Goal: Obtain resource: Download file/media

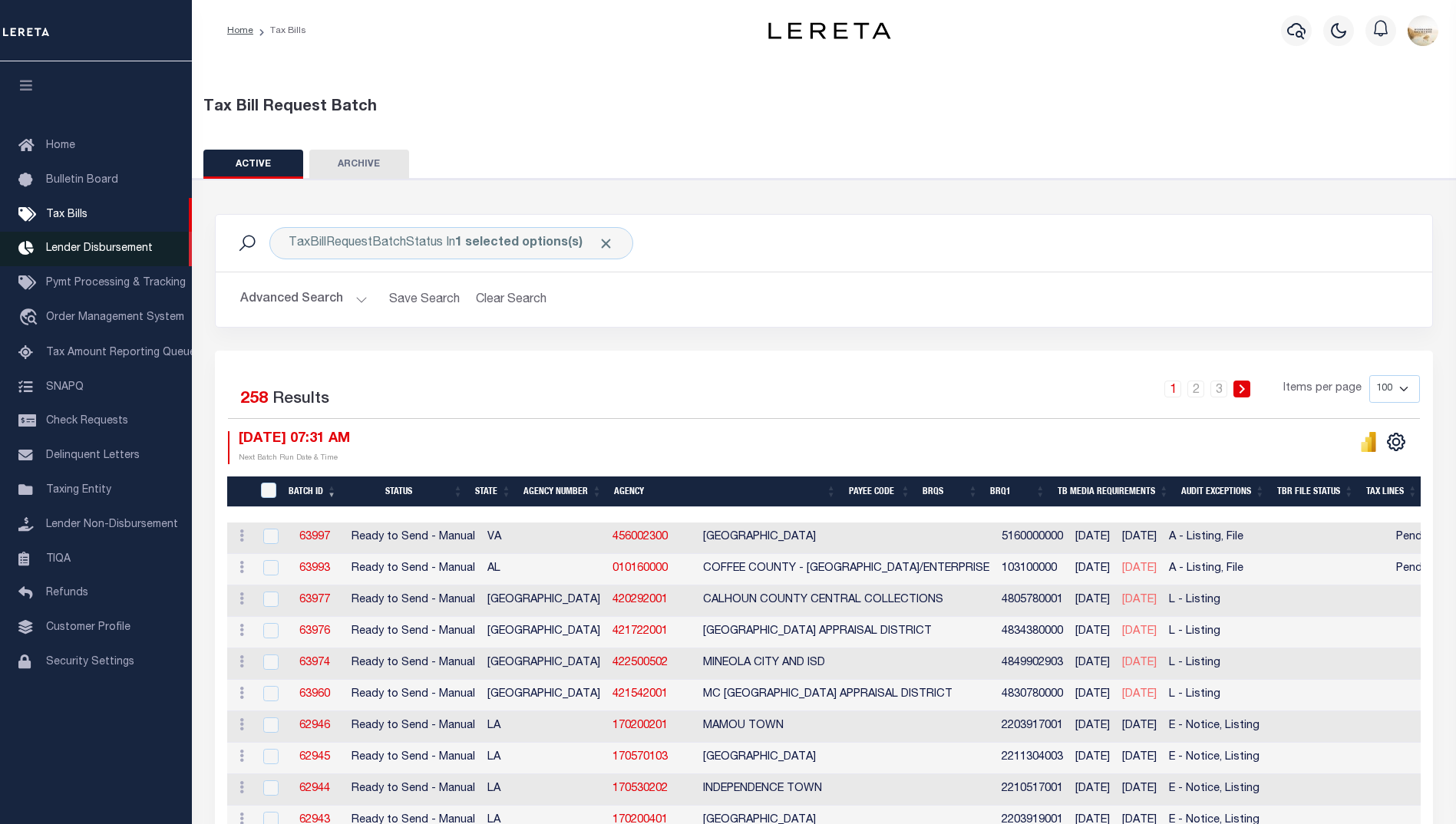
click at [78, 252] on span "Lender Disbursement" at bounding box center [99, 248] width 107 height 11
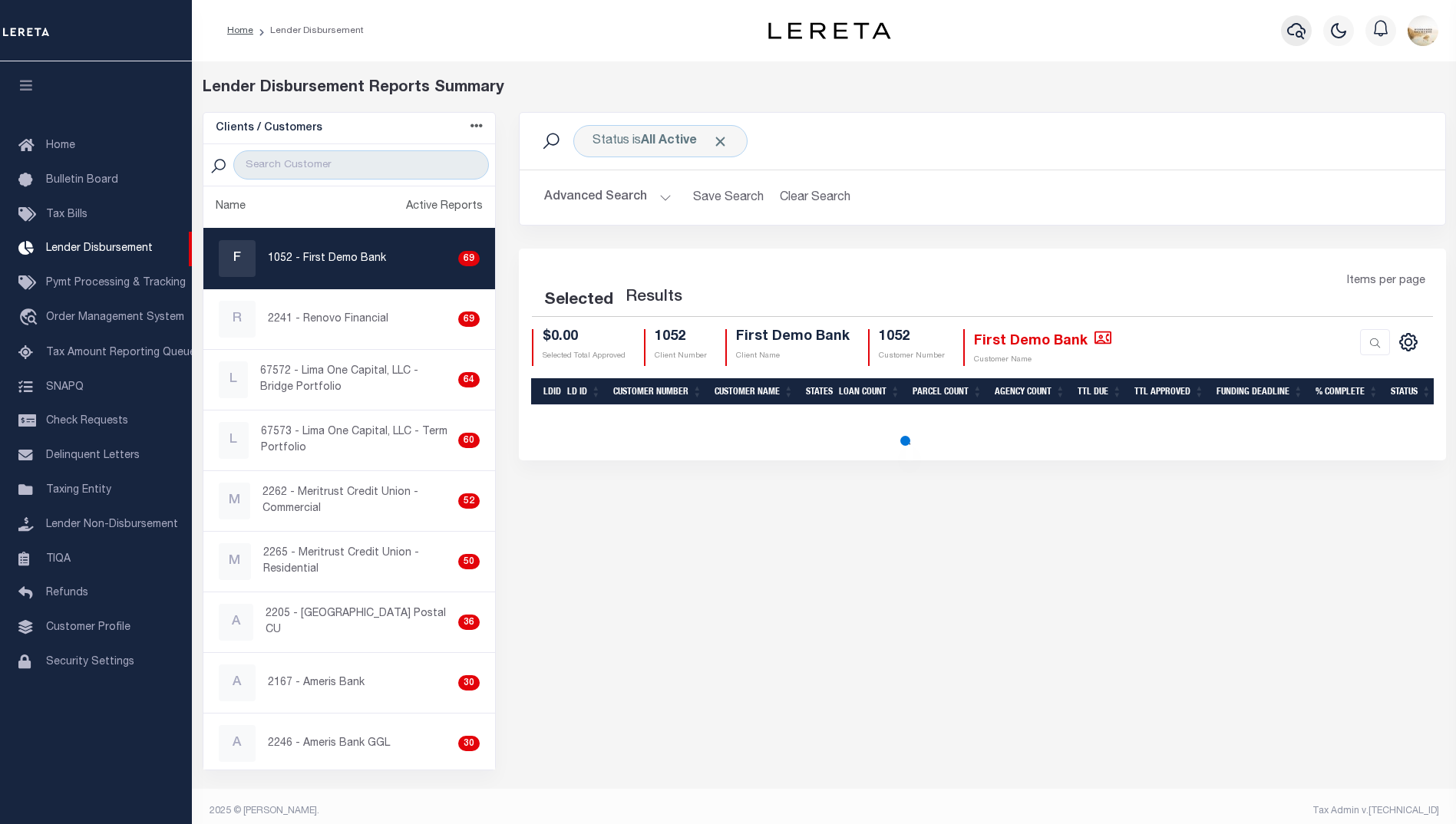
click at [1289, 23] on icon "button" at bounding box center [1296, 30] width 19 height 19
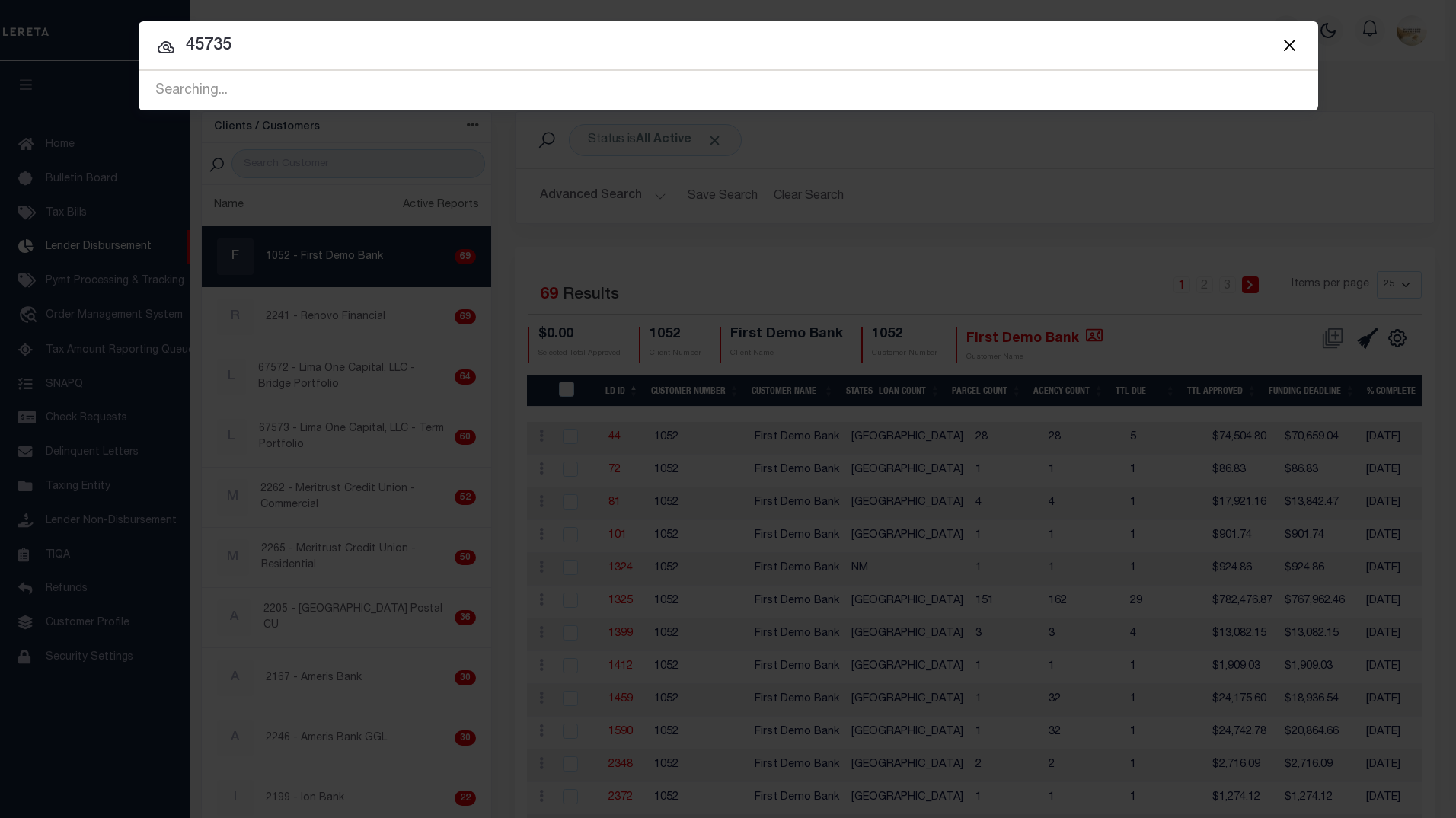
type input "45735"
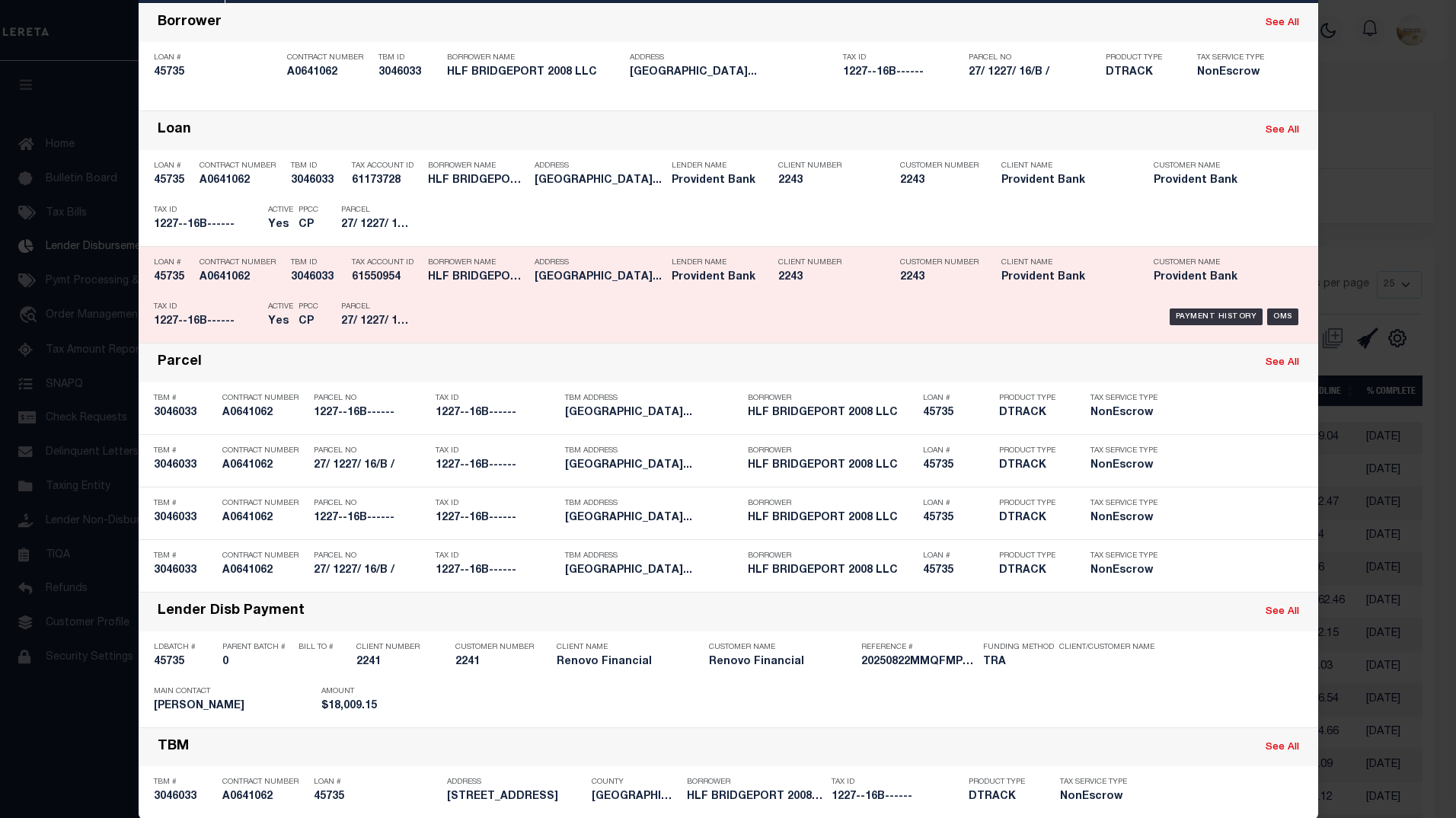
scroll to position [123, 0]
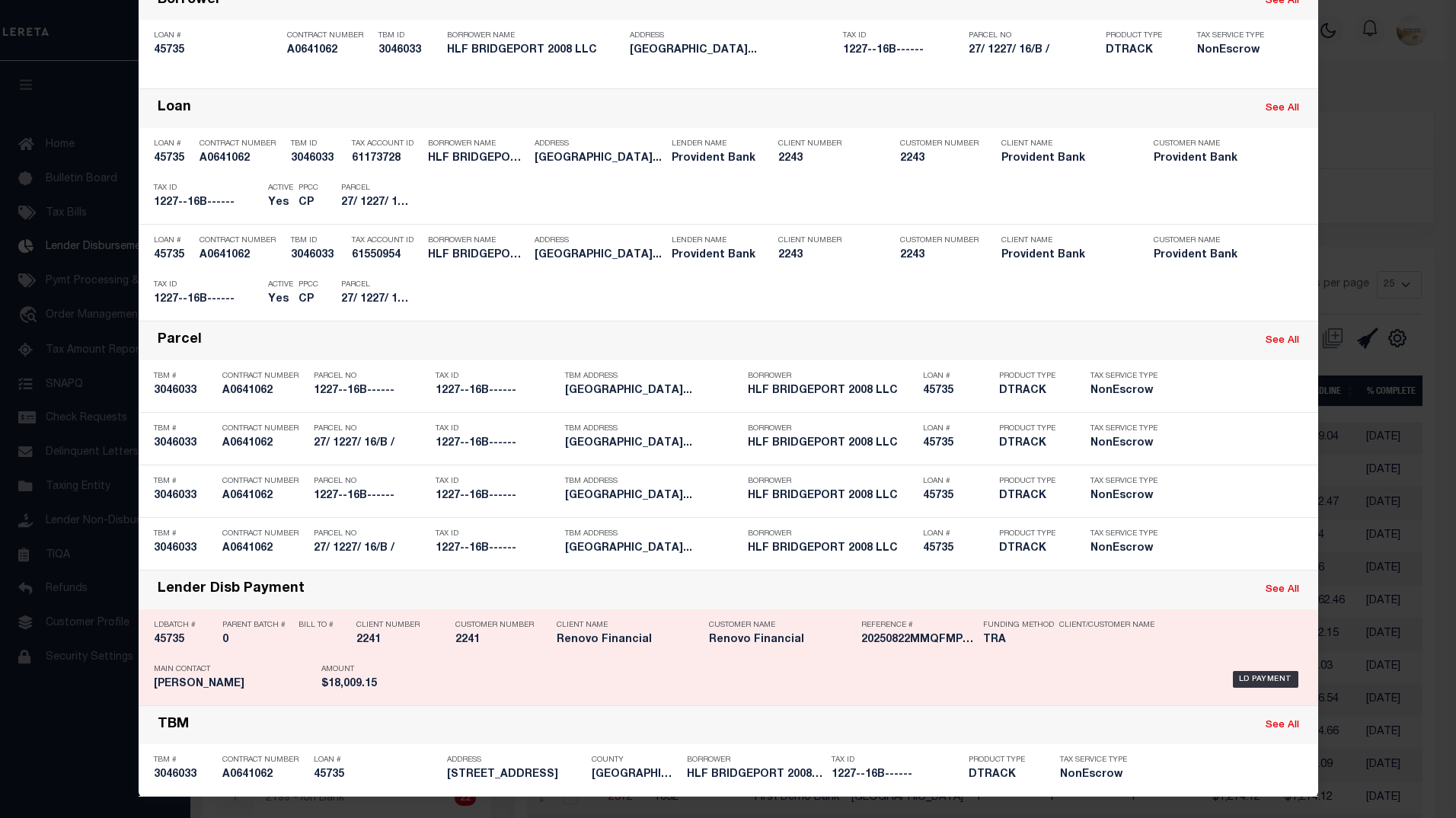
click at [163, 638] on h5 "45735" at bounding box center [184, 640] width 61 height 13
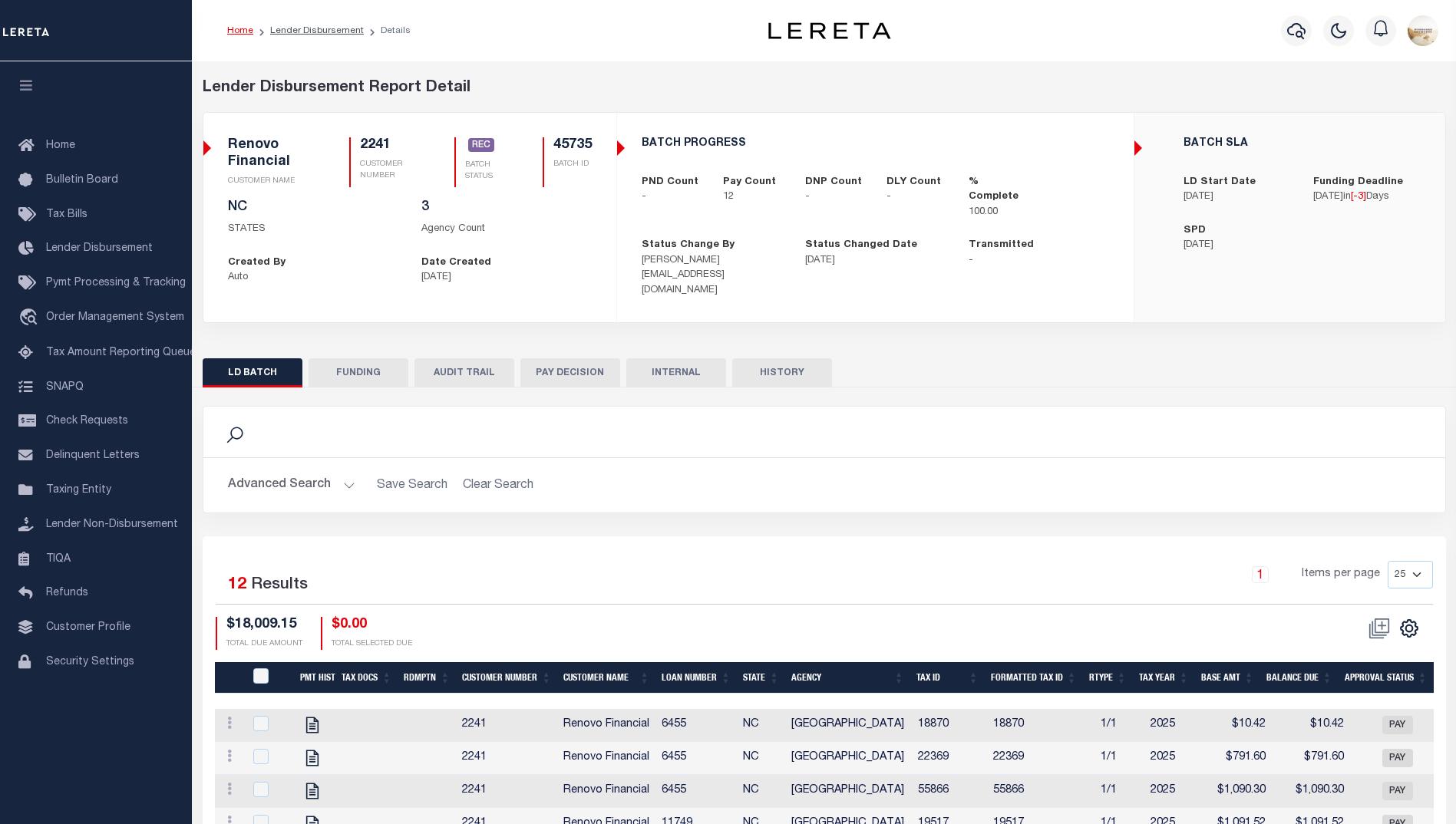
click at [358, 359] on button "FUNDING" at bounding box center [358, 373] width 100 height 29
type input "$18,009.15"
type input "$0"
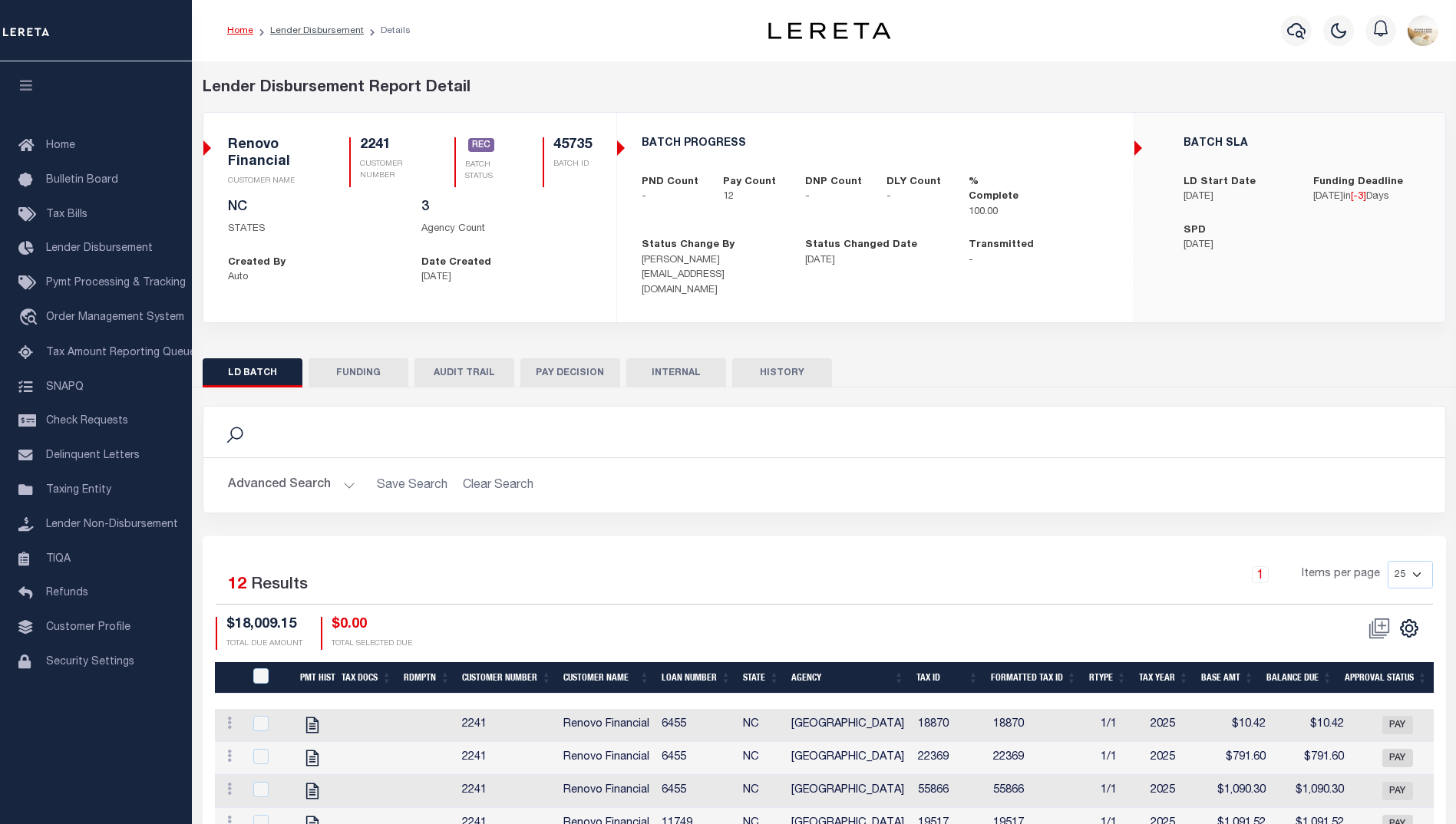
type input "[DATE]"
type input "20250822MMQFMP2700343108221726FT03"
type input "08/25/2025"
select select "100"
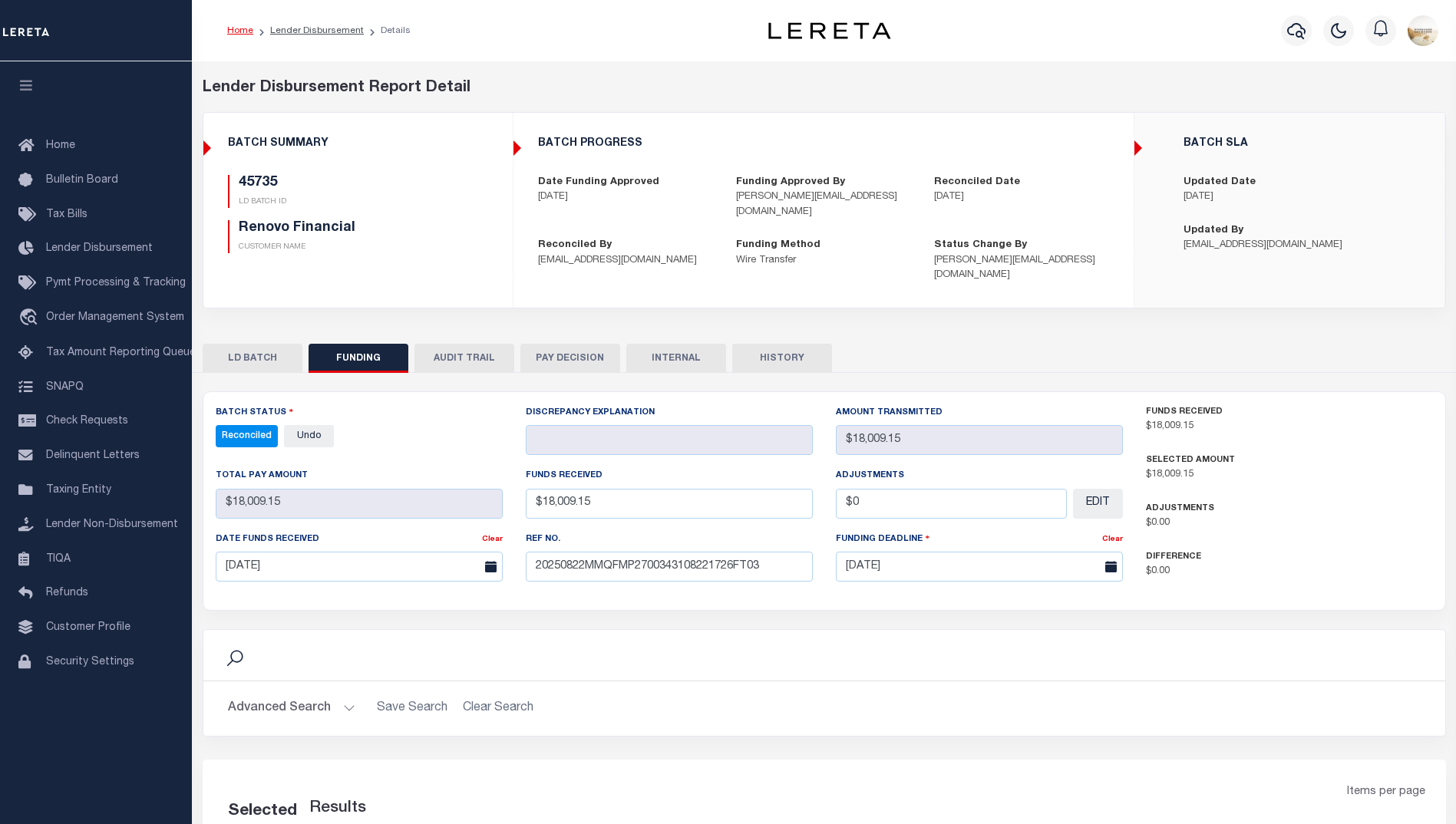
select select "100"
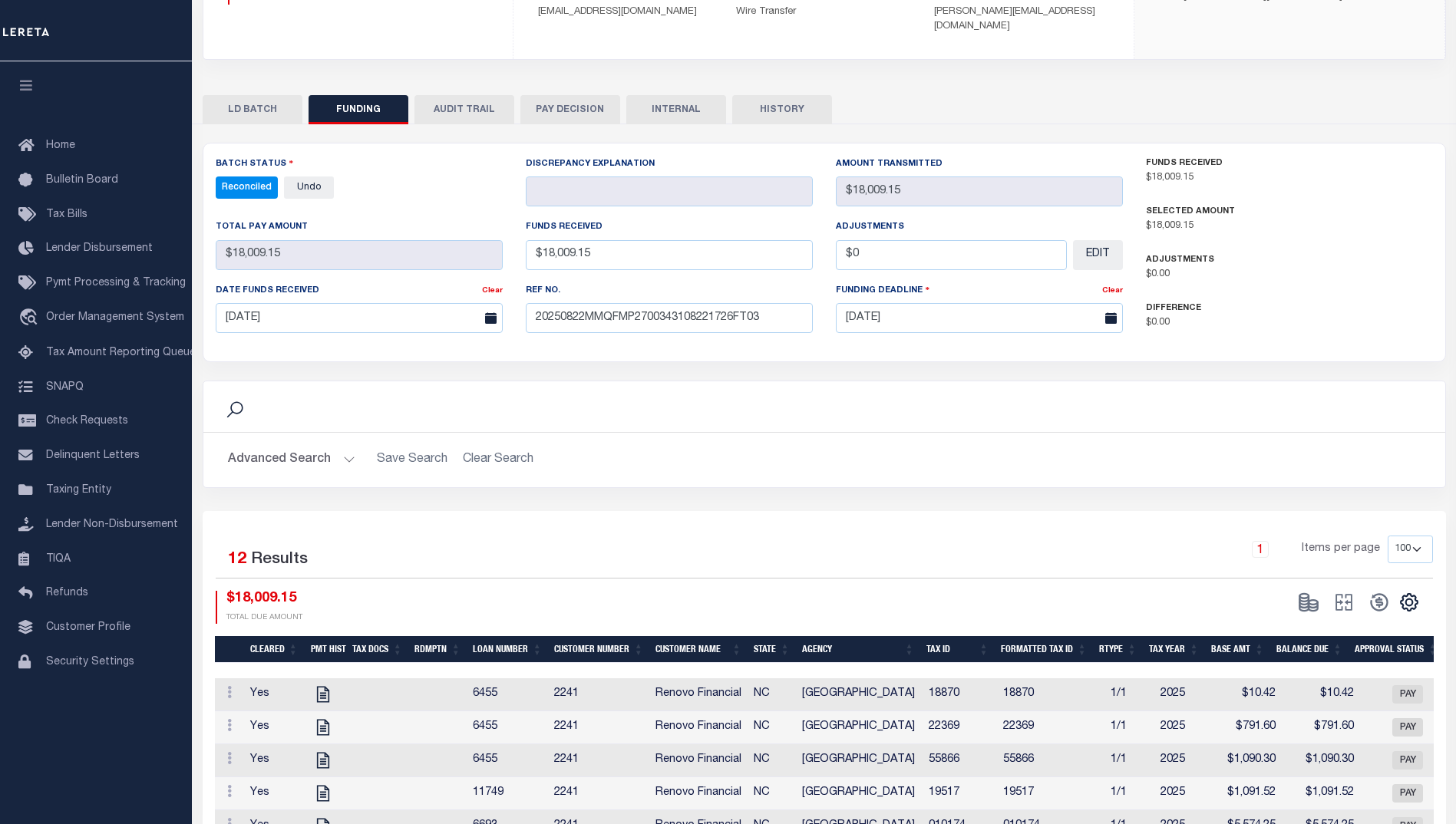
scroll to position [167, 0]
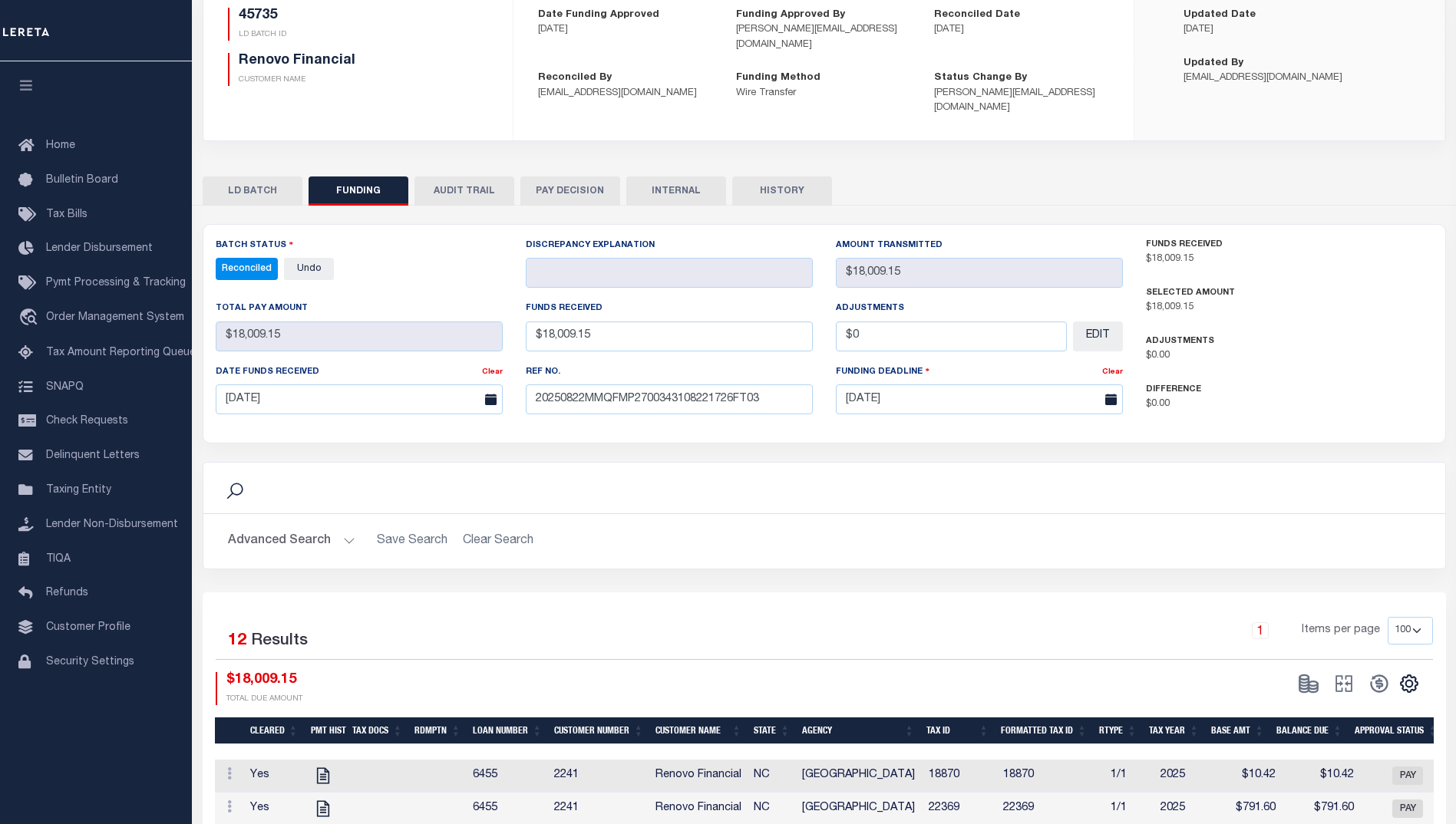
click at [465, 176] on button "AUDIT TRAIL" at bounding box center [465, 191] width 100 height 29
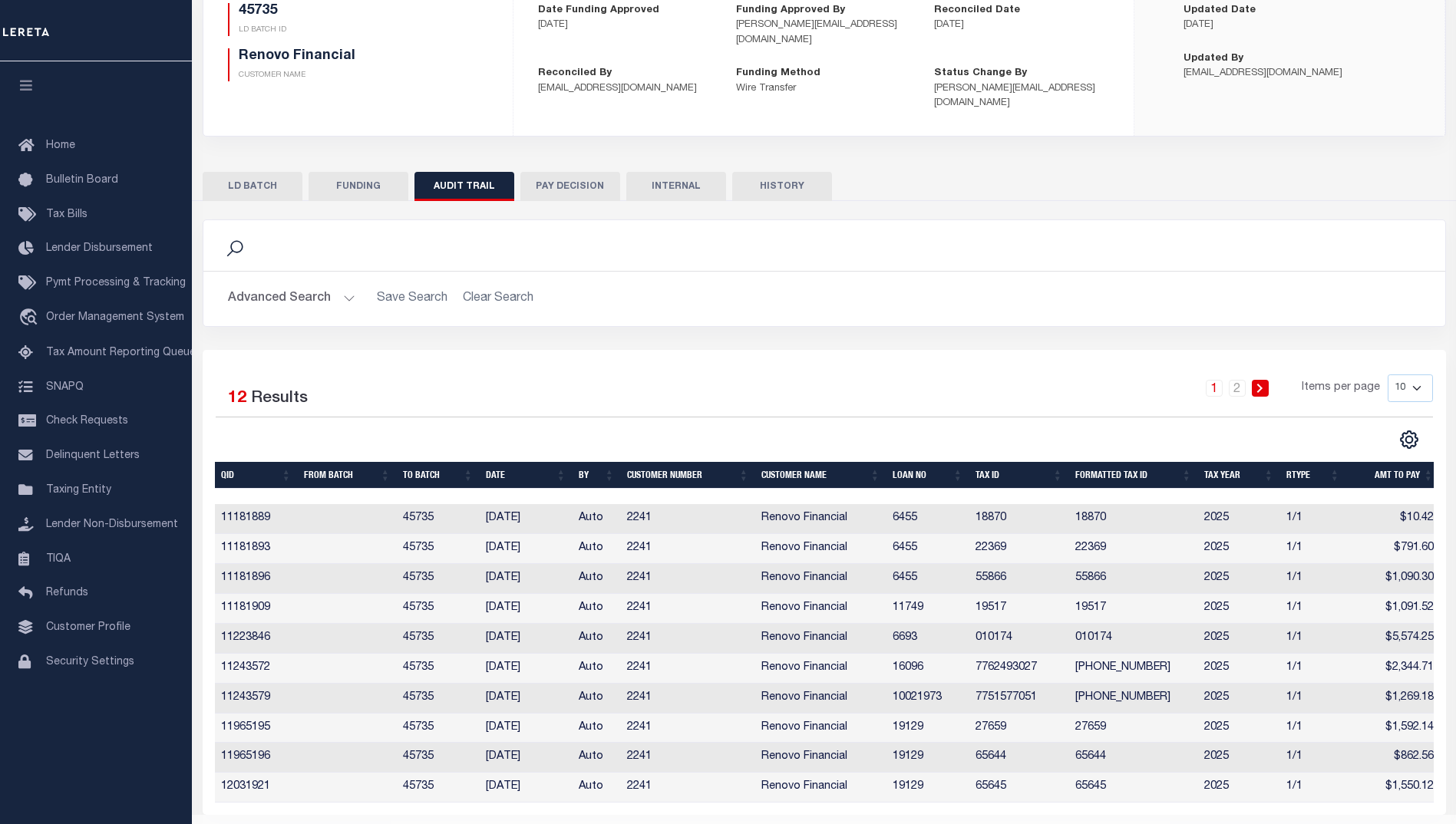
scroll to position [193, 0]
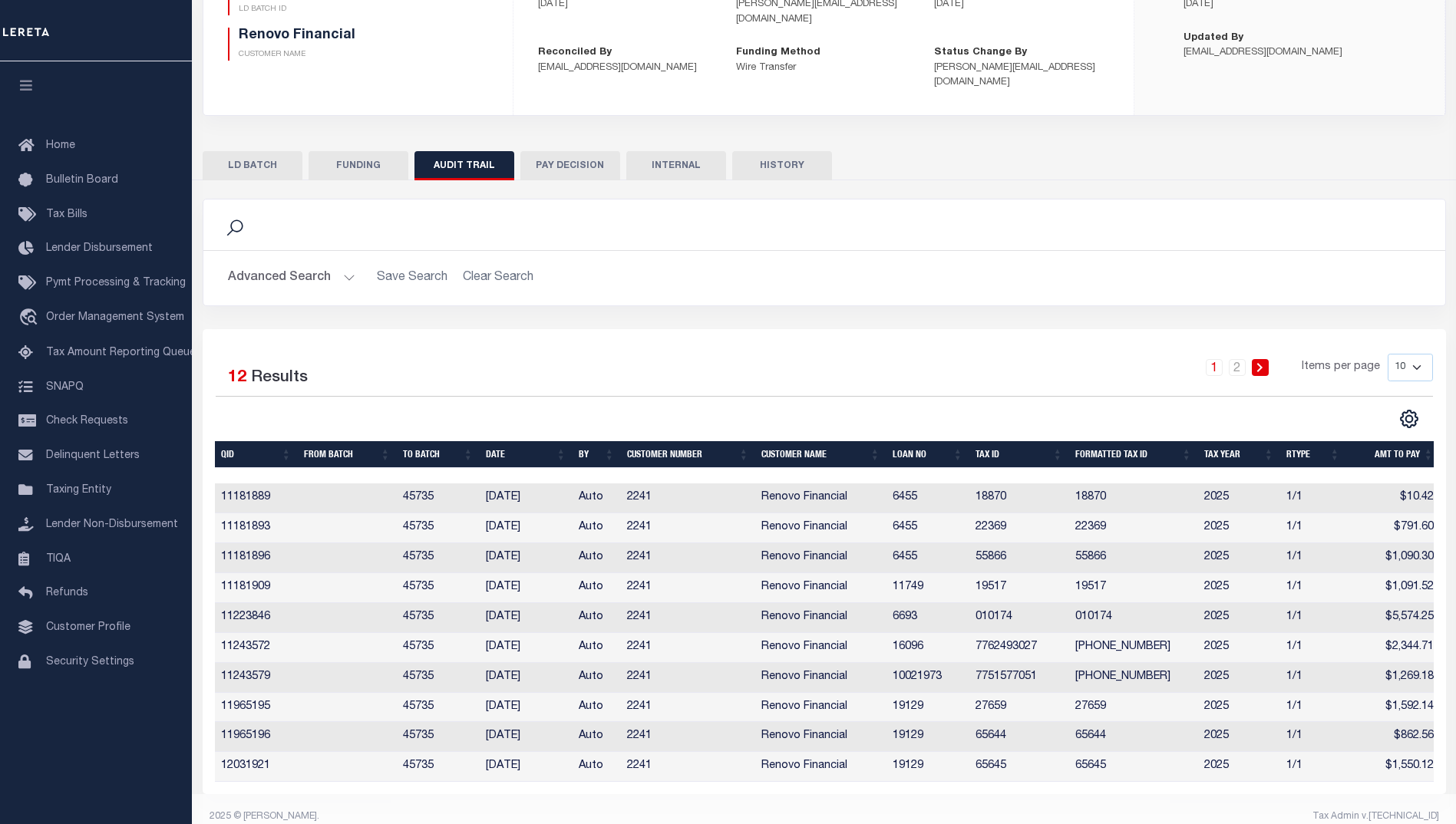
click at [1423, 354] on select "10 25 50 100" at bounding box center [1409, 367] width 45 height 28
select select "100"
click at [1387, 354] on select "10 25 50 100" at bounding box center [1409, 367] width 45 height 28
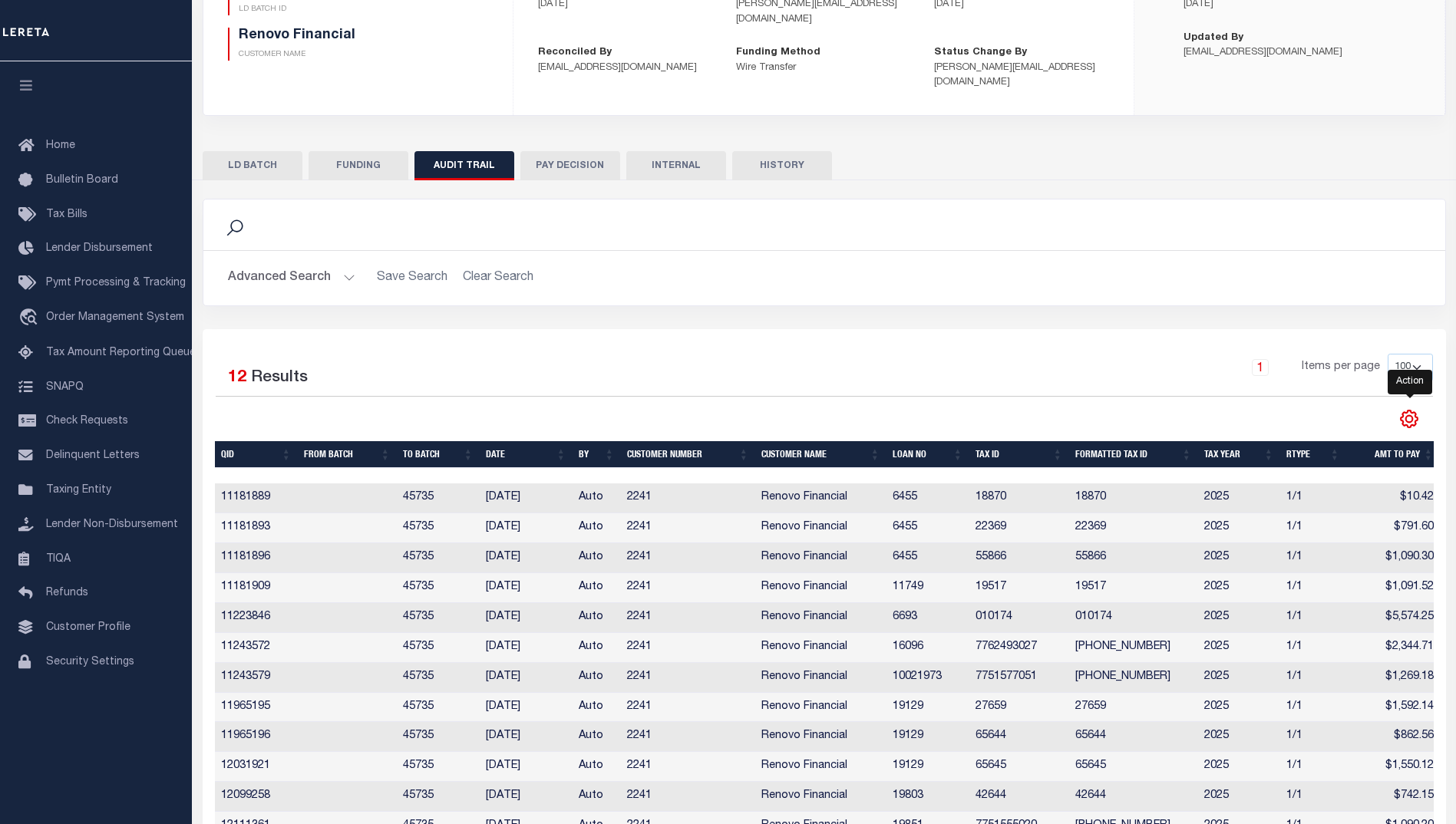
click at [1412, 416] on icon "" at bounding box center [1409, 419] width 7 height 7
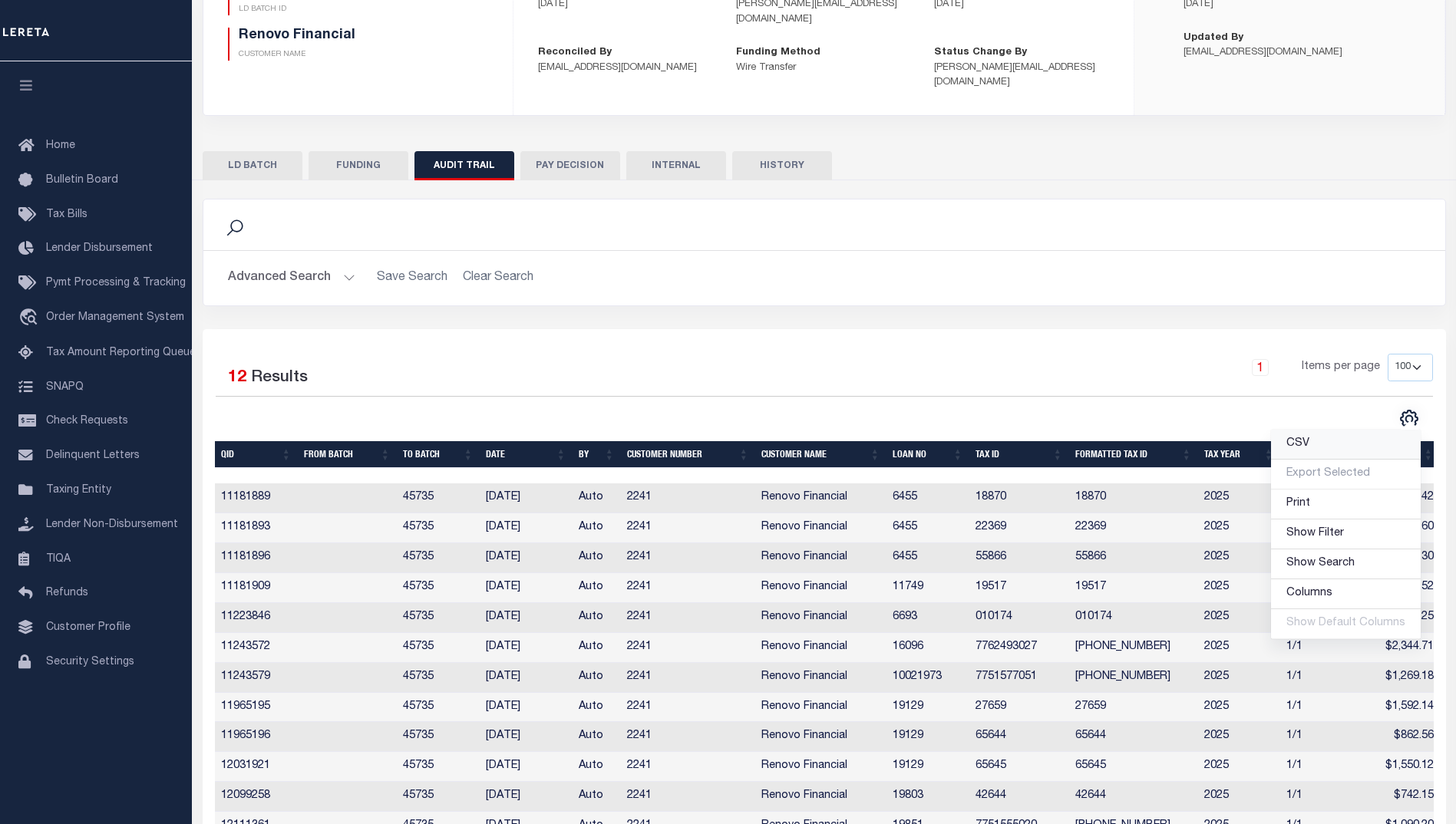
click at [1362, 430] on link "CSV" at bounding box center [1345, 444] width 149 height 30
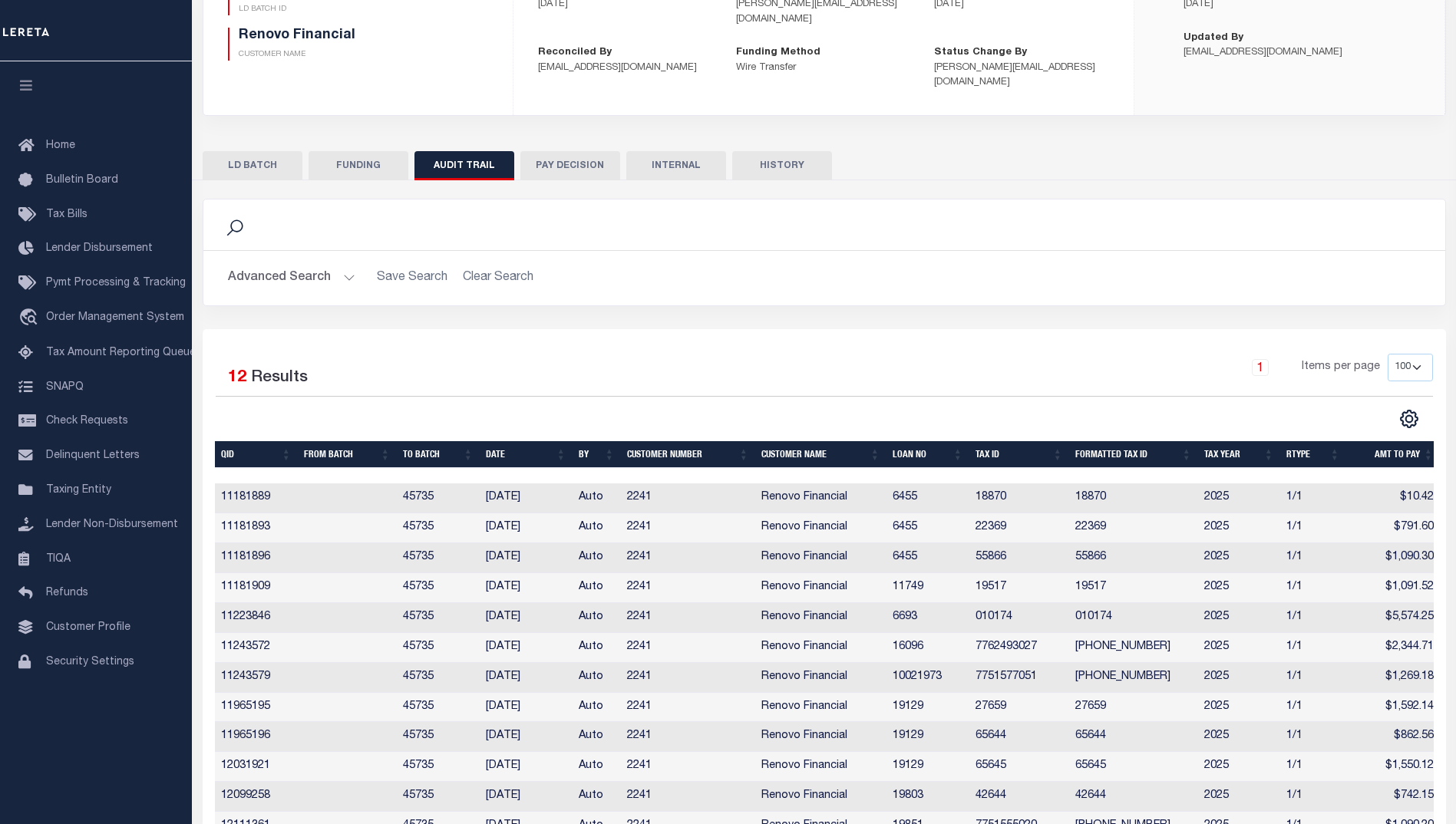
click at [392, 151] on button "FUNDING" at bounding box center [358, 166] width 100 height 29
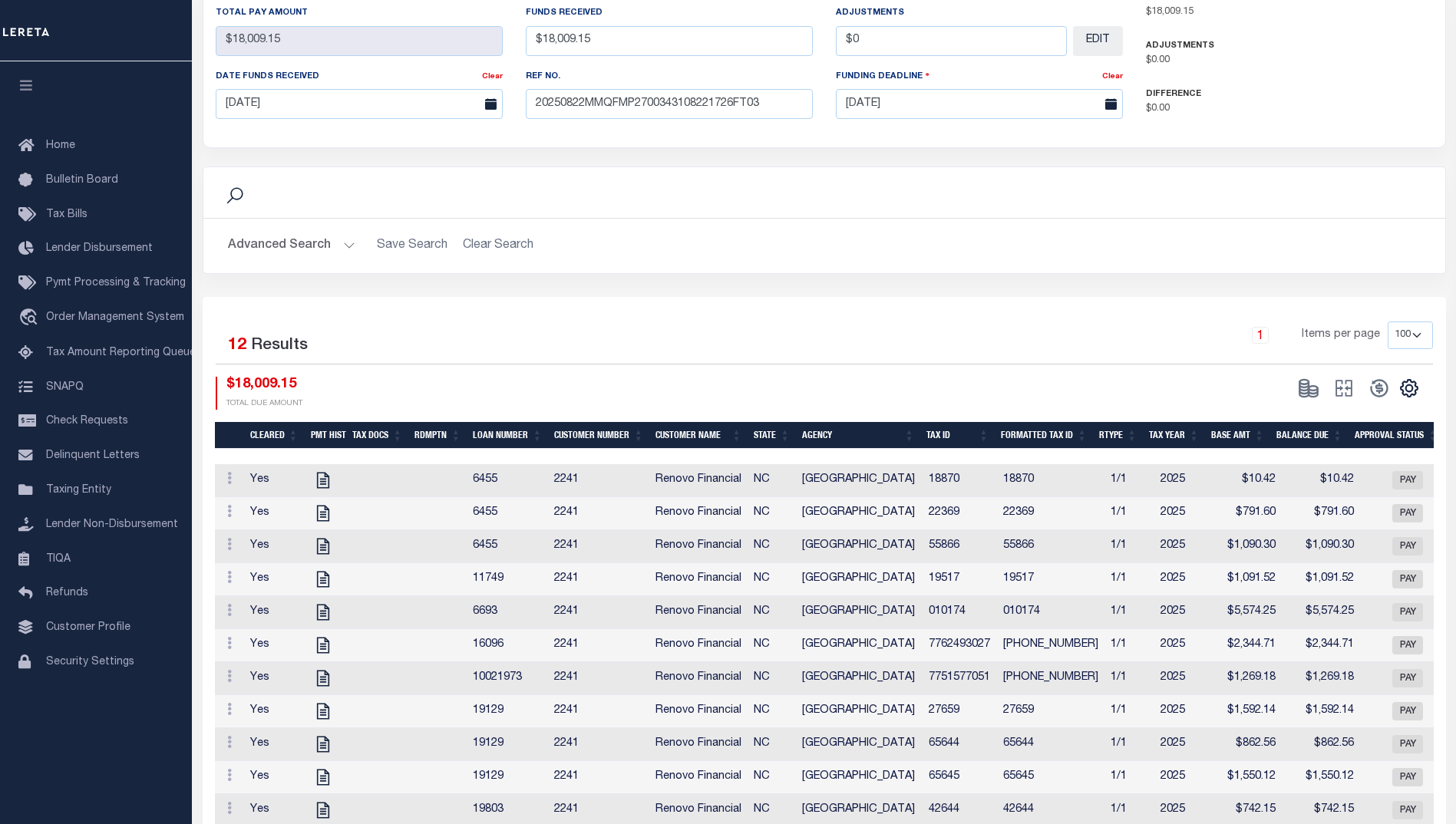
scroll to position [500, 0]
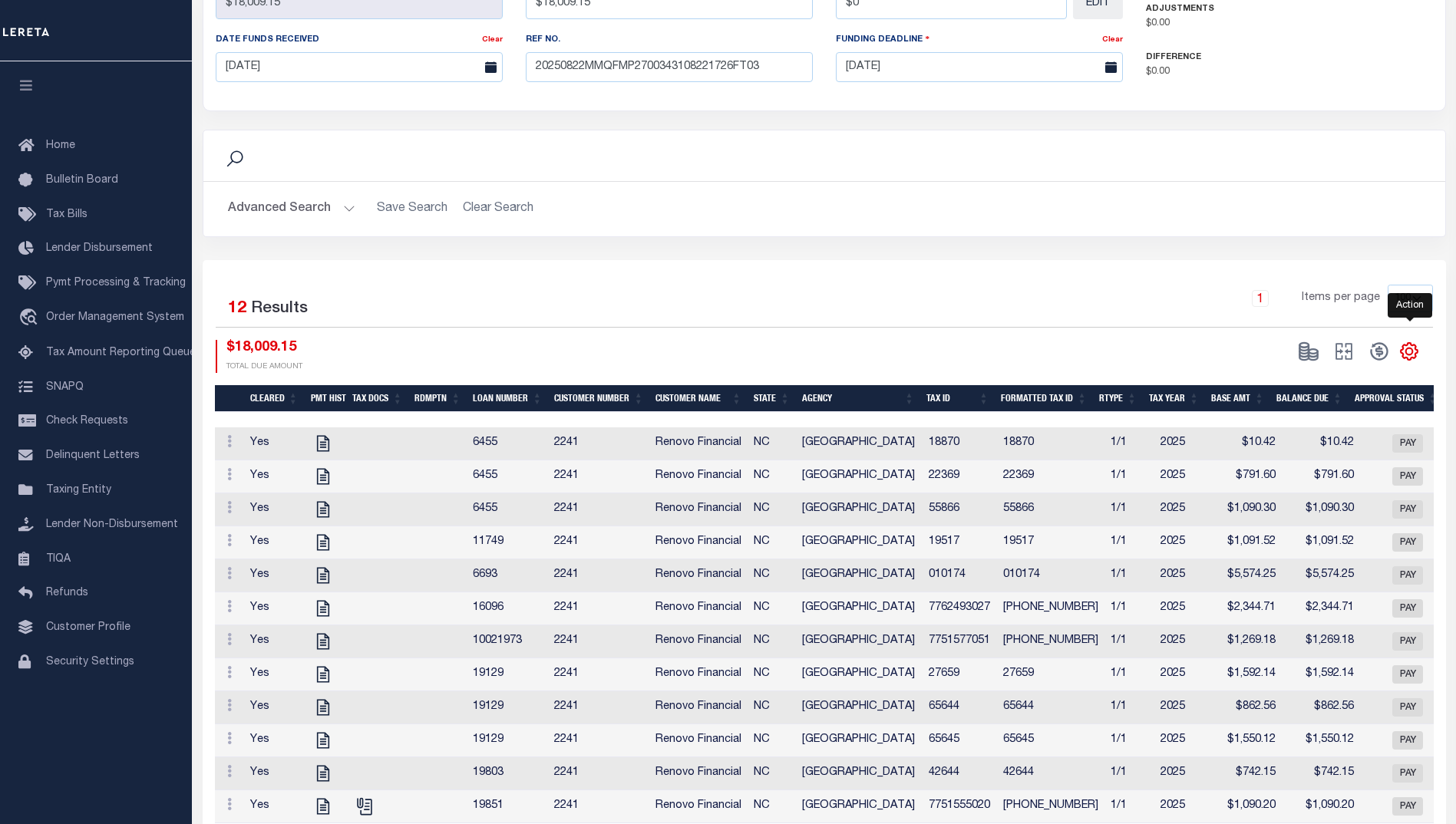
click at [1411, 349] on icon "" at bounding box center [1409, 352] width 7 height 7
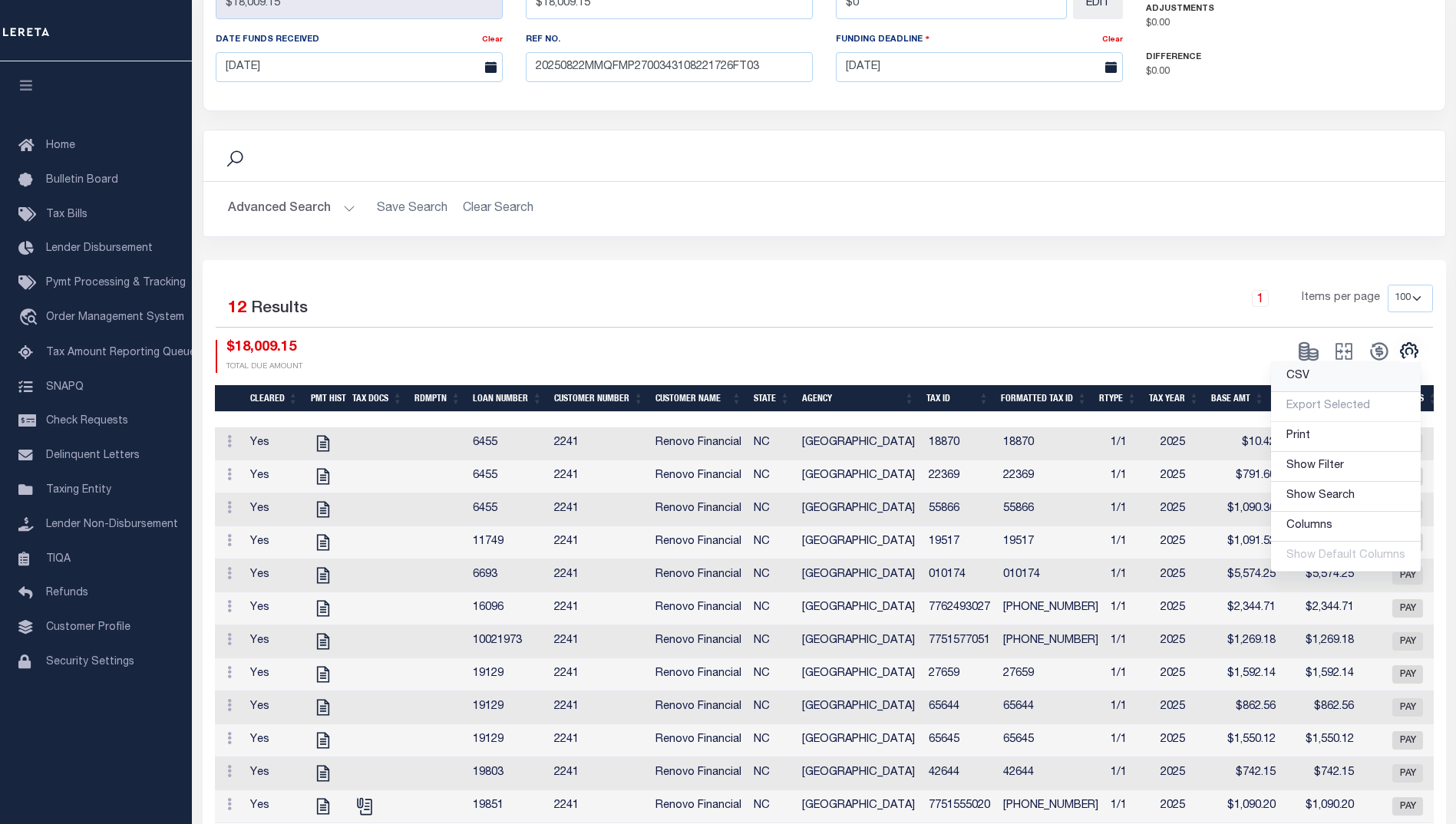
click at [1377, 363] on link "CSV" at bounding box center [1345, 377] width 149 height 30
